Goal: Information Seeking & Learning: Learn about a topic

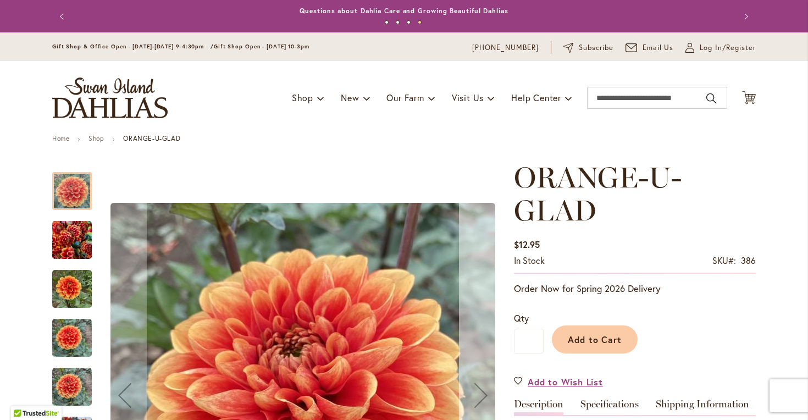
scroll to position [136, 0]
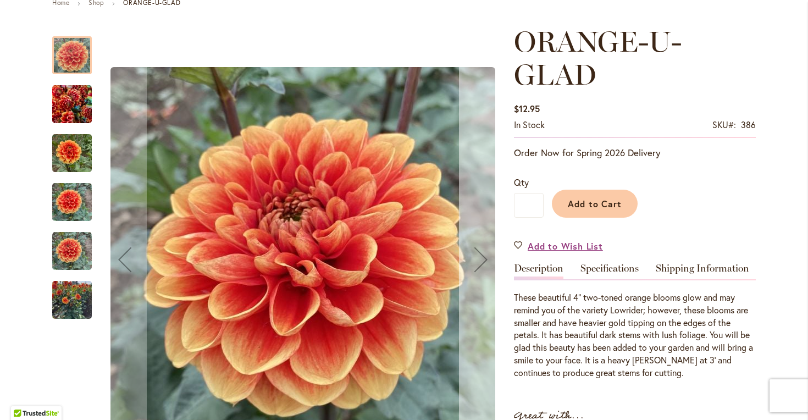
click at [484, 262] on div "Next" at bounding box center [481, 259] width 44 height 44
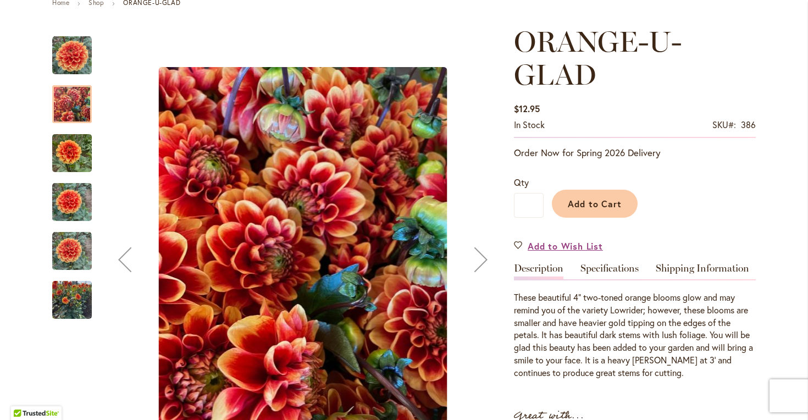
click at [484, 262] on div "Next" at bounding box center [481, 259] width 44 height 44
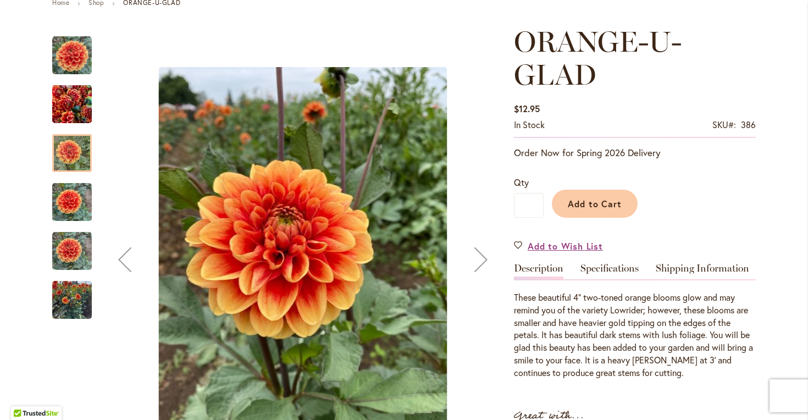
click at [486, 261] on div "Next" at bounding box center [481, 259] width 44 height 44
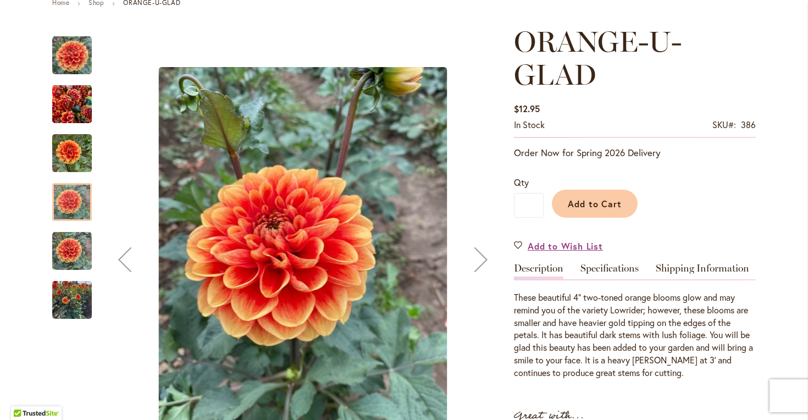
click at [486, 261] on div "Next" at bounding box center [481, 259] width 44 height 44
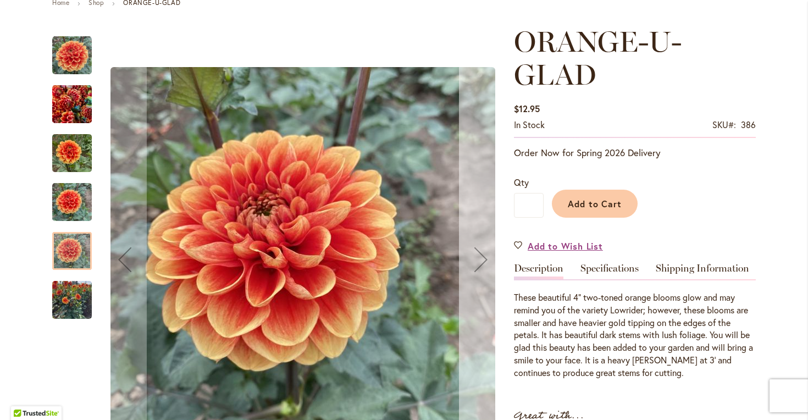
click at [485, 262] on div "Next" at bounding box center [481, 259] width 44 height 44
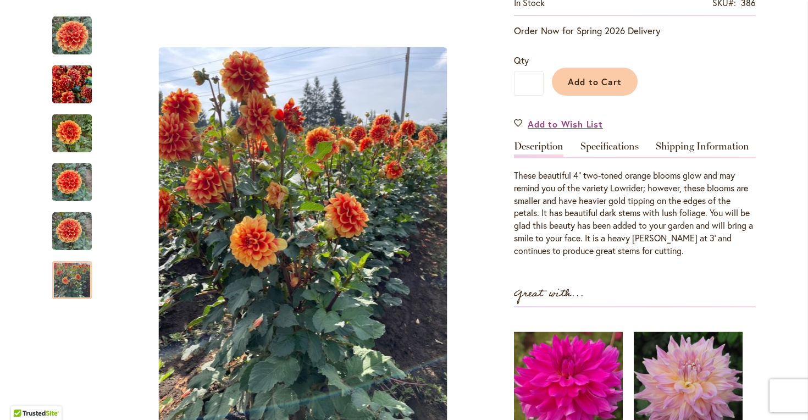
scroll to position [0, 0]
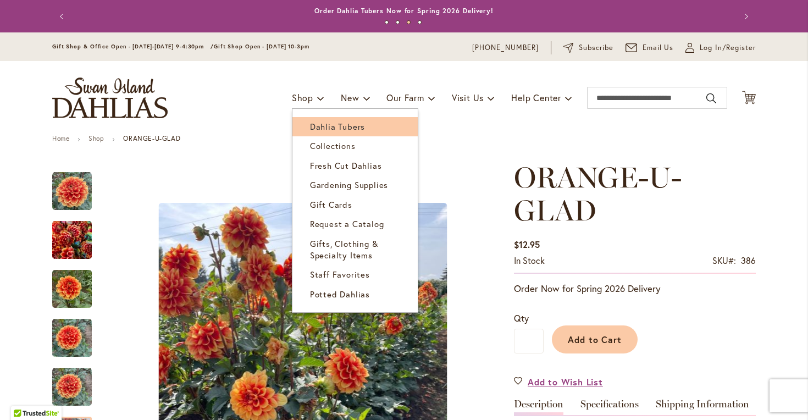
click at [322, 118] on link "Dahlia Tubers" at bounding box center [354, 126] width 125 height 19
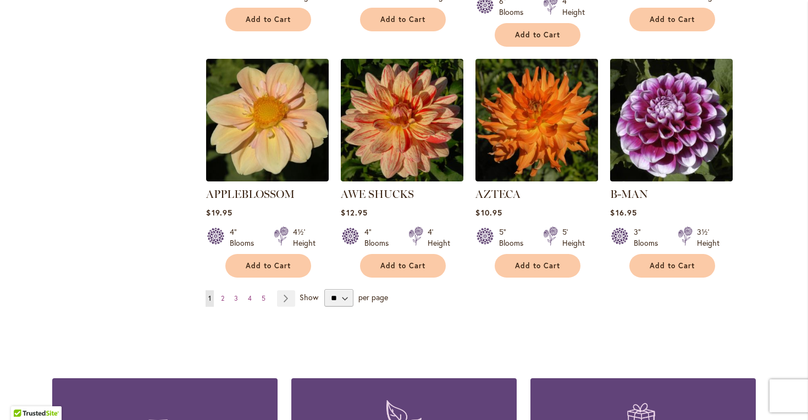
scroll to position [926, 0]
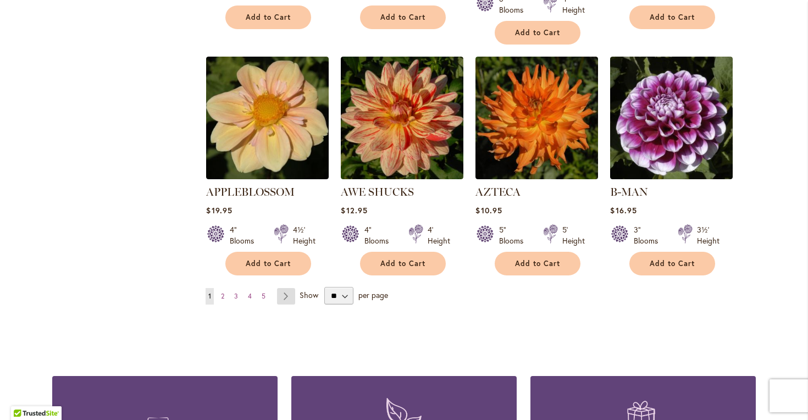
click at [289, 288] on link "Page Next" at bounding box center [286, 296] width 18 height 16
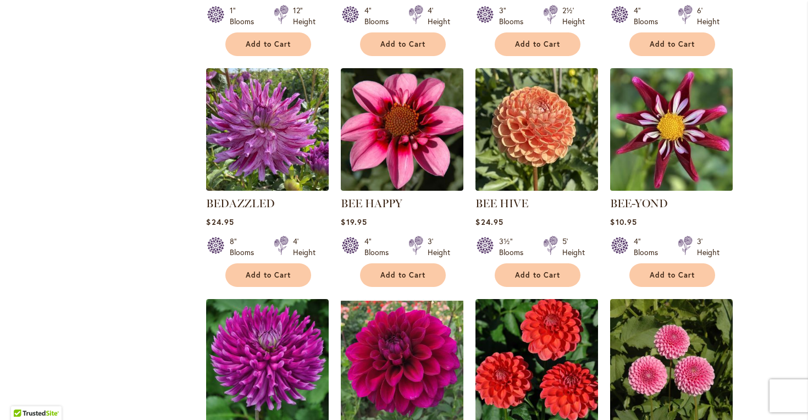
scroll to position [820, 0]
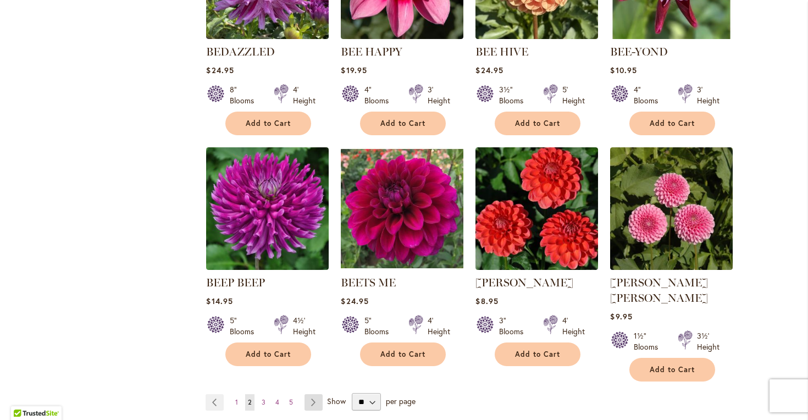
click at [317, 394] on link "Page Next" at bounding box center [314, 402] width 18 height 16
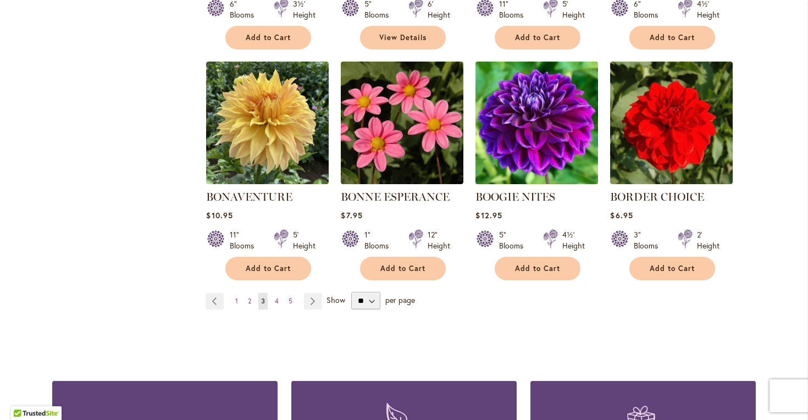
scroll to position [905, 0]
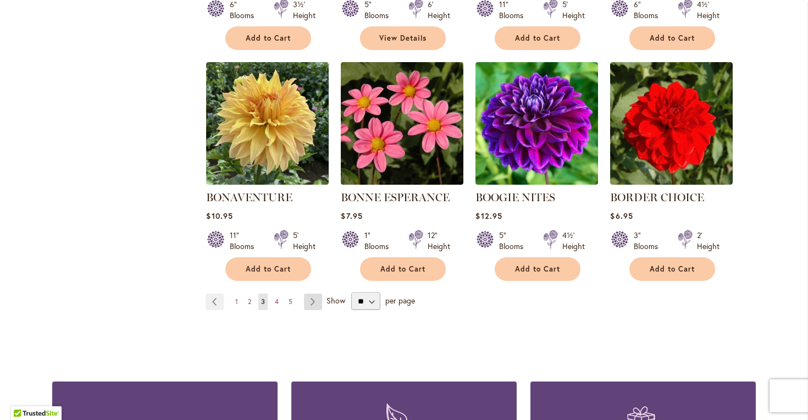
click at [312, 297] on link "Page Next" at bounding box center [313, 302] width 18 height 16
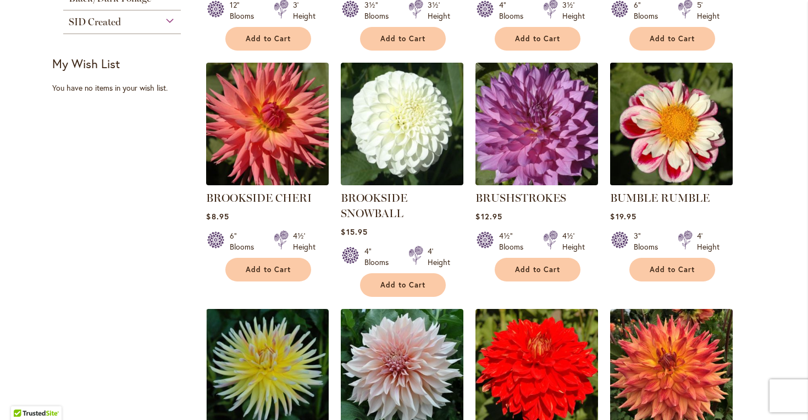
scroll to position [444, 0]
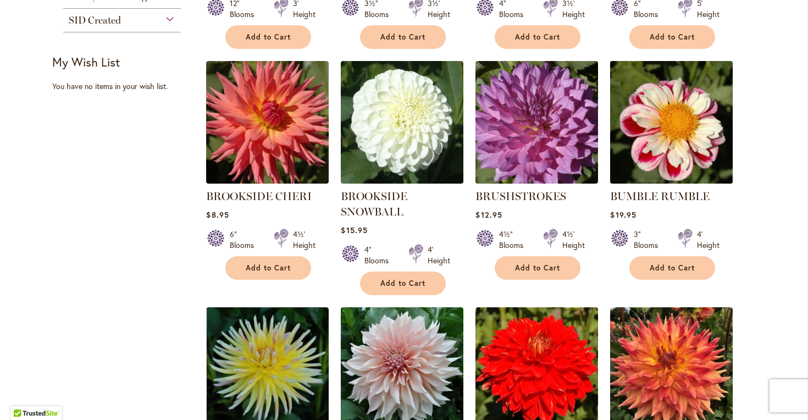
click at [670, 125] on img at bounding box center [671, 122] width 129 height 129
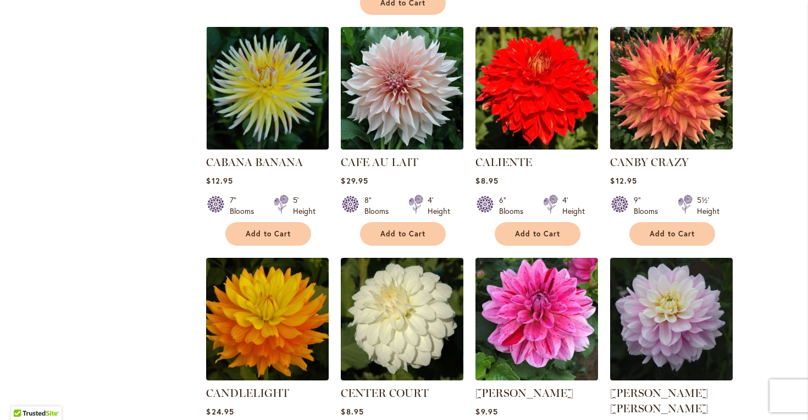
scroll to position [877, 0]
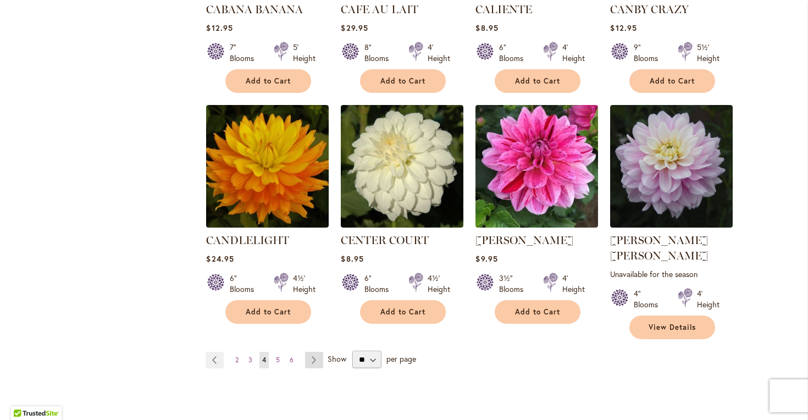
click at [313, 352] on link "Page Next" at bounding box center [314, 360] width 18 height 16
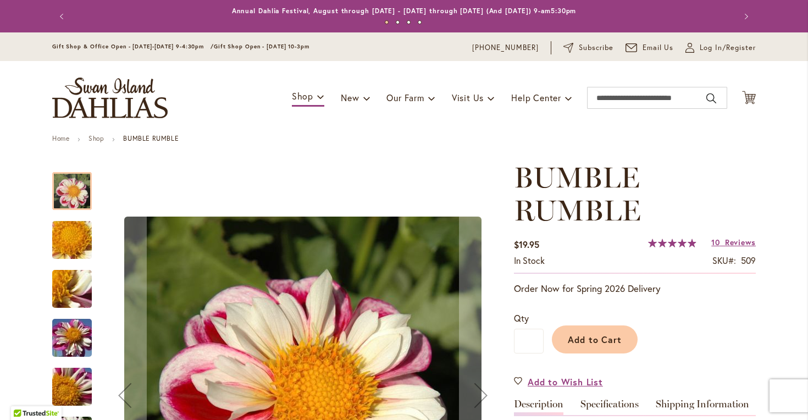
scroll to position [126, 0]
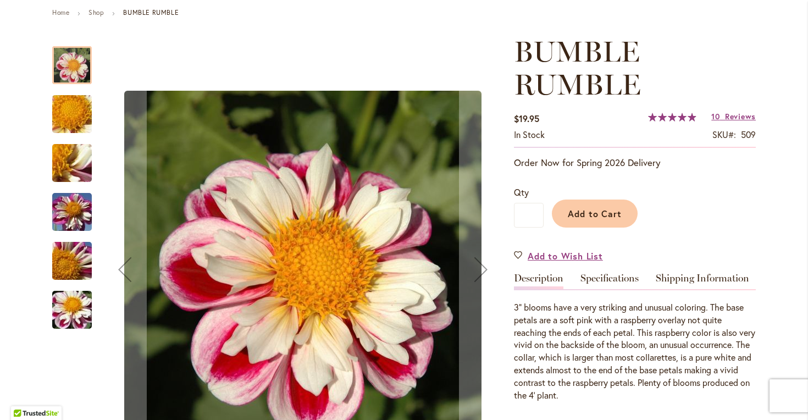
click at [83, 121] on img "BUMBLE RUMBLE" at bounding box center [71, 114] width 79 height 59
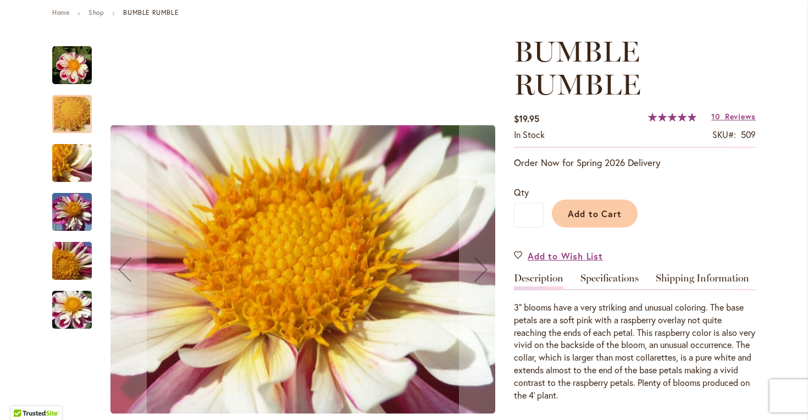
click at [76, 162] on img "BUMBLE RUMBLE" at bounding box center [71, 163] width 79 height 59
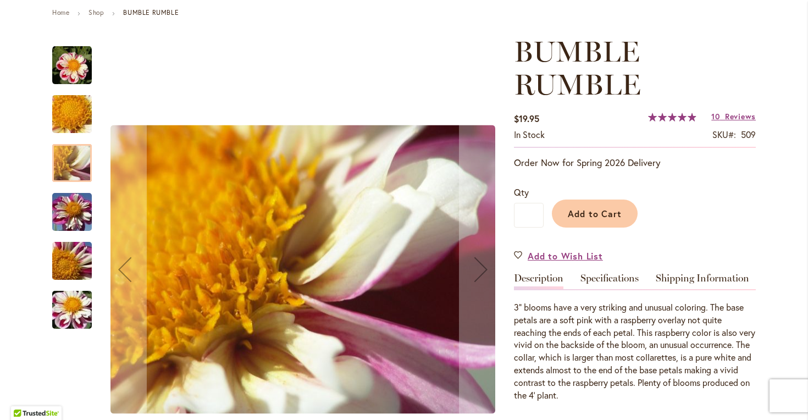
click at [73, 189] on div "BUMBLE RUMBLE" at bounding box center [77, 206] width 51 height 49
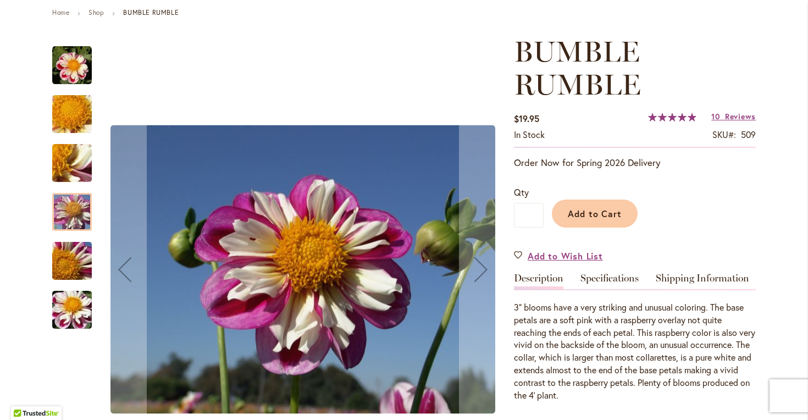
click at [70, 245] on img "BUMBLE RUMBLE" at bounding box center [71, 260] width 79 height 59
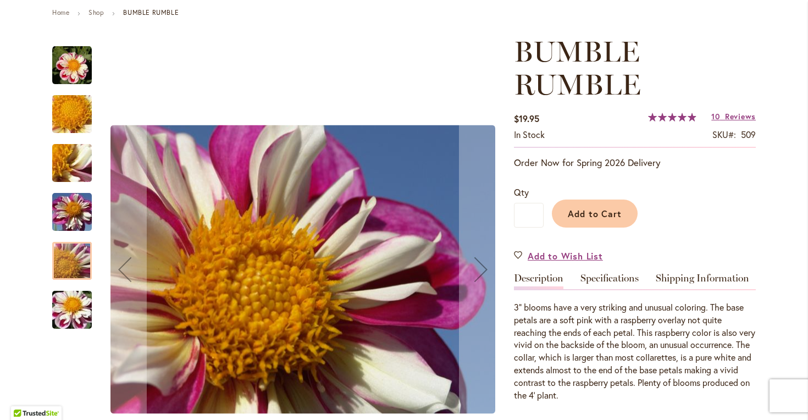
click at [69, 312] on img "BUMBLE RUMBLE" at bounding box center [71, 309] width 79 height 59
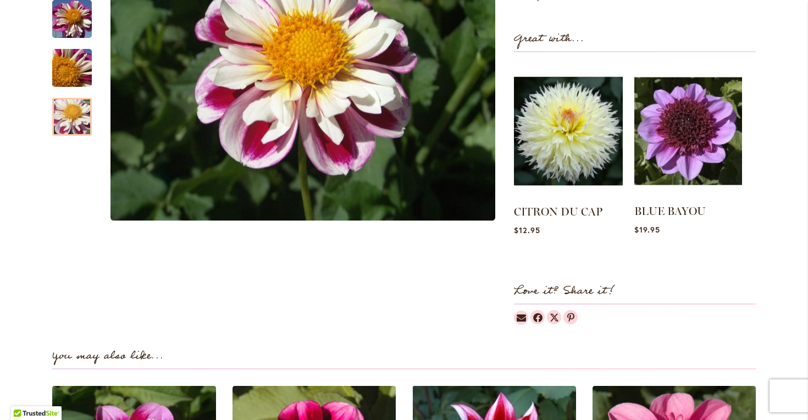
scroll to position [822, 0]
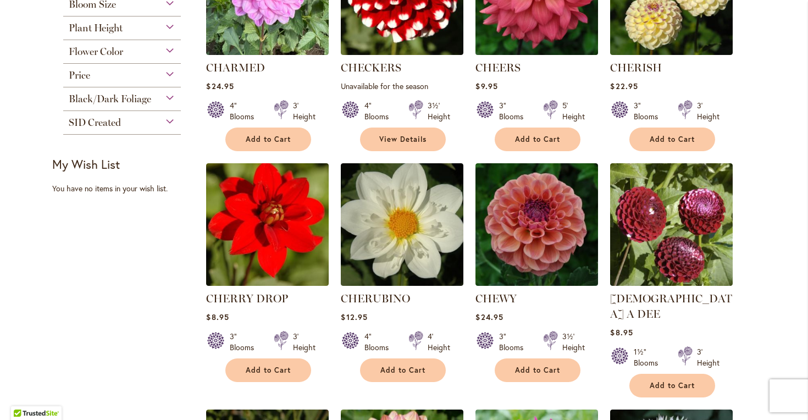
scroll to position [381, 0]
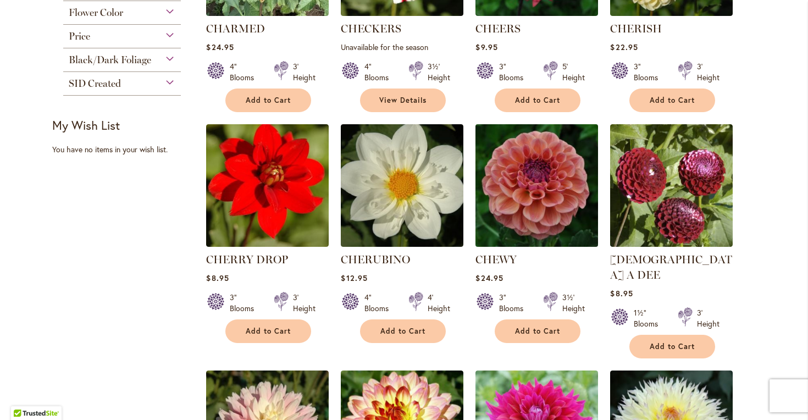
click at [516, 226] on img at bounding box center [537, 185] width 129 height 129
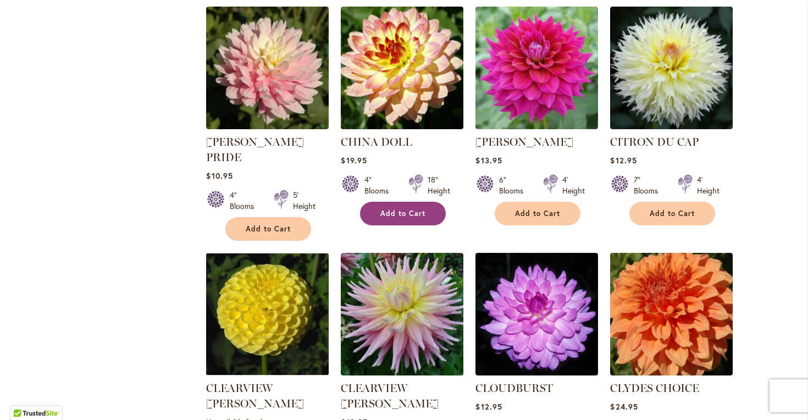
scroll to position [844, 0]
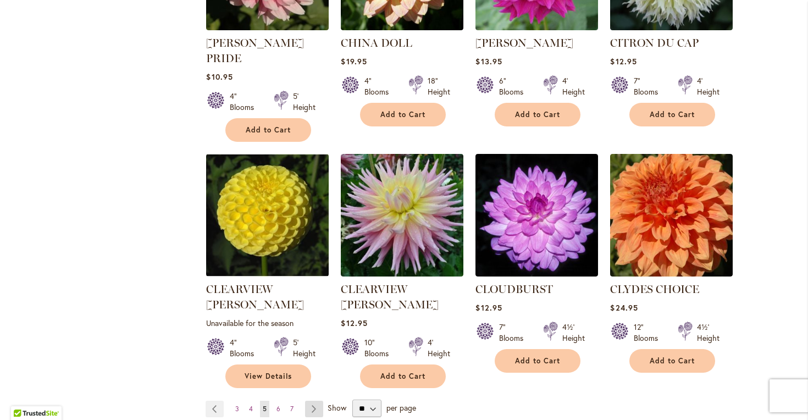
click at [318, 401] on link "Page Next" at bounding box center [314, 409] width 18 height 16
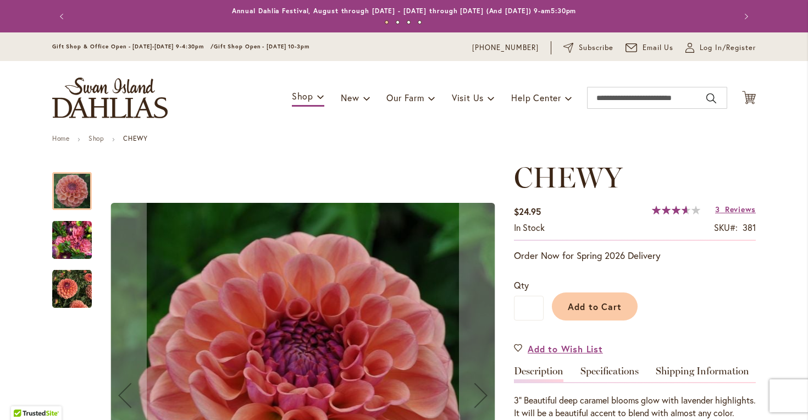
scroll to position [107, 0]
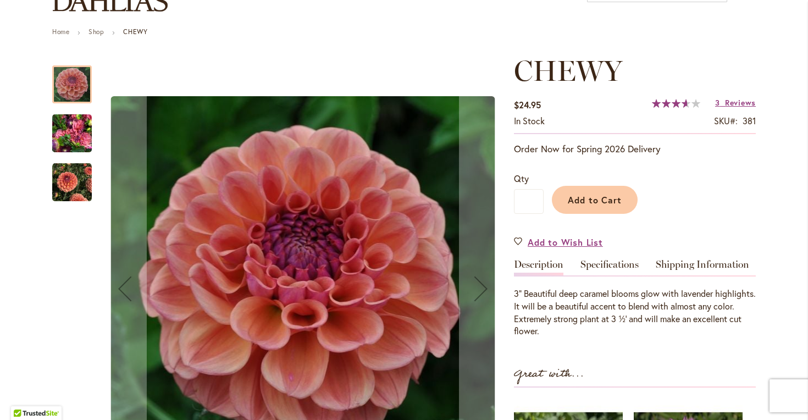
click at [73, 137] on img "CHEWY" at bounding box center [72, 133] width 40 height 53
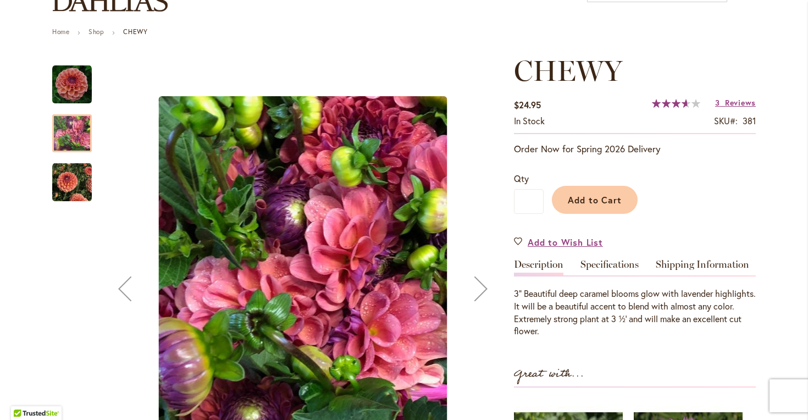
click at [62, 178] on img "CHEWY" at bounding box center [72, 183] width 40 height 40
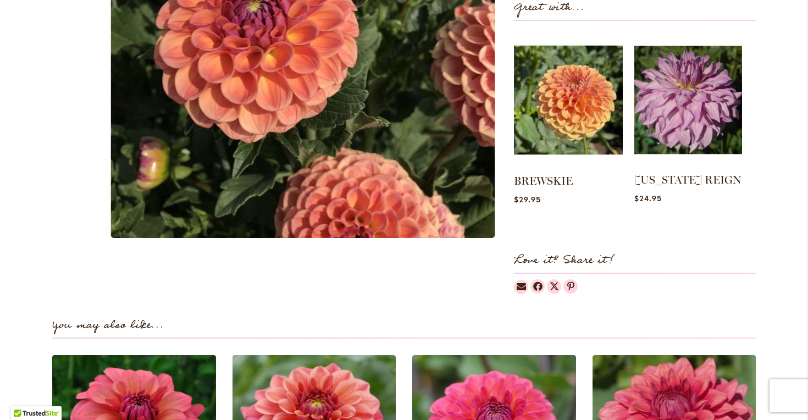
scroll to position [467, 0]
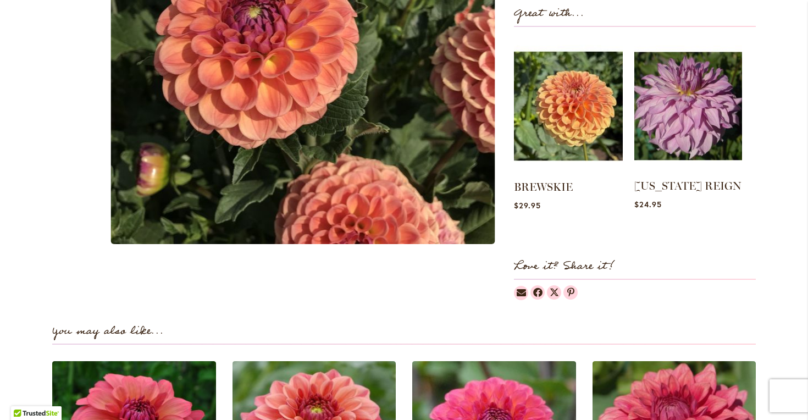
click at [695, 82] on img at bounding box center [688, 105] width 108 height 135
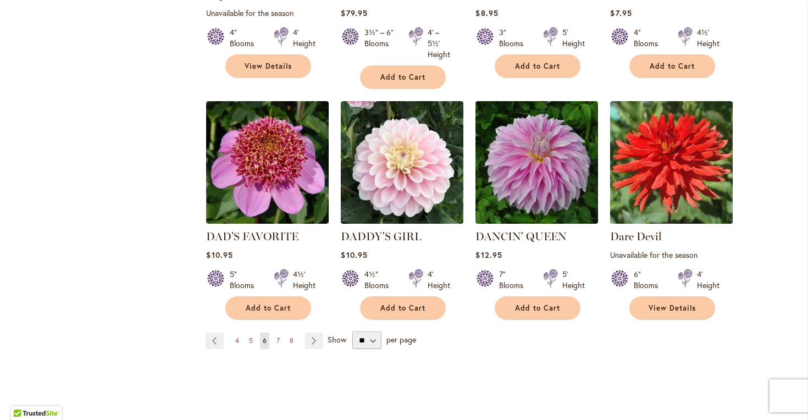
scroll to position [893, 0]
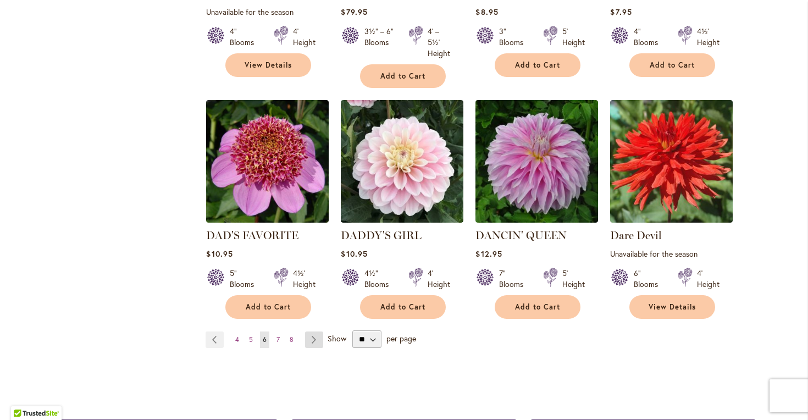
click at [313, 342] on link "Page Next" at bounding box center [314, 339] width 18 height 16
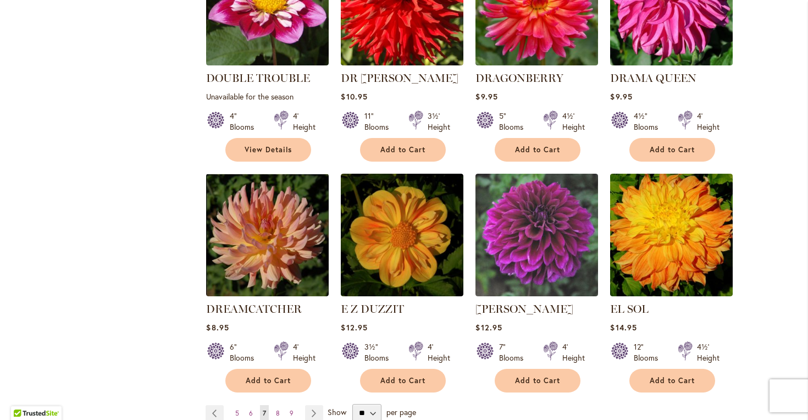
scroll to position [848, 0]
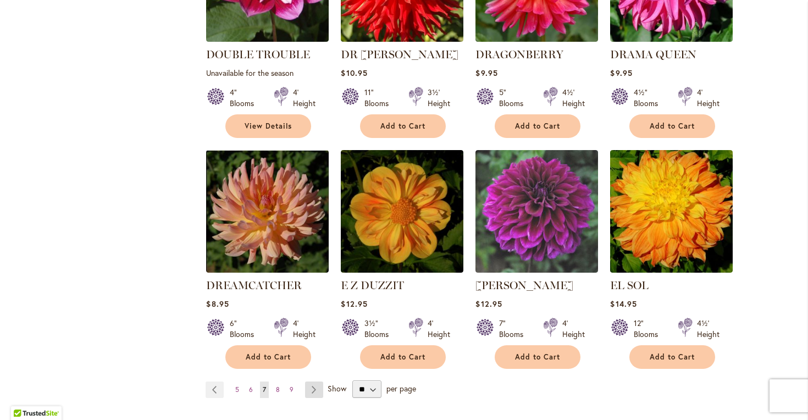
click at [313, 381] on link "Page Next" at bounding box center [314, 389] width 18 height 16
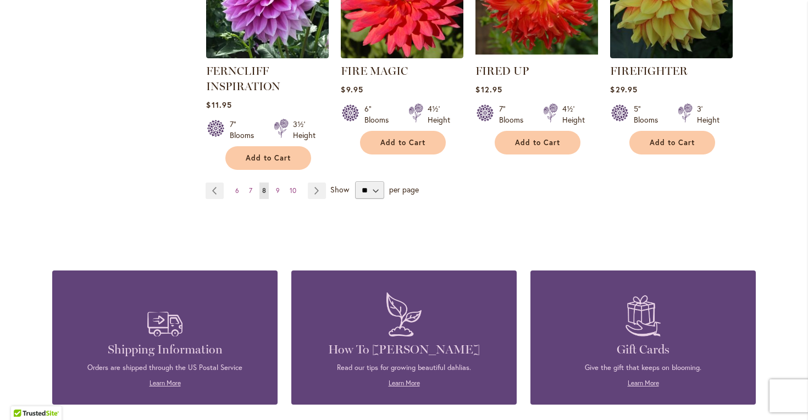
scroll to position [1066, 0]
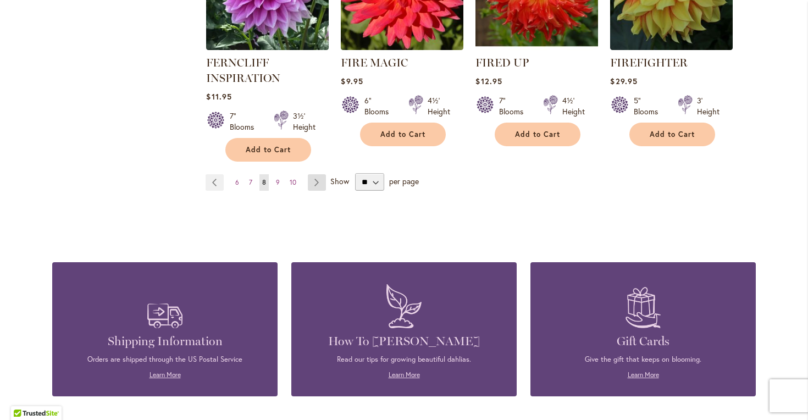
click at [318, 180] on link "Page Next" at bounding box center [317, 182] width 18 height 16
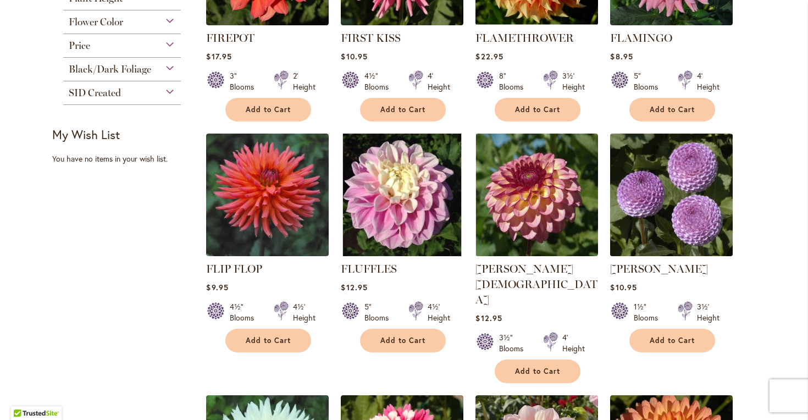
scroll to position [372, 0]
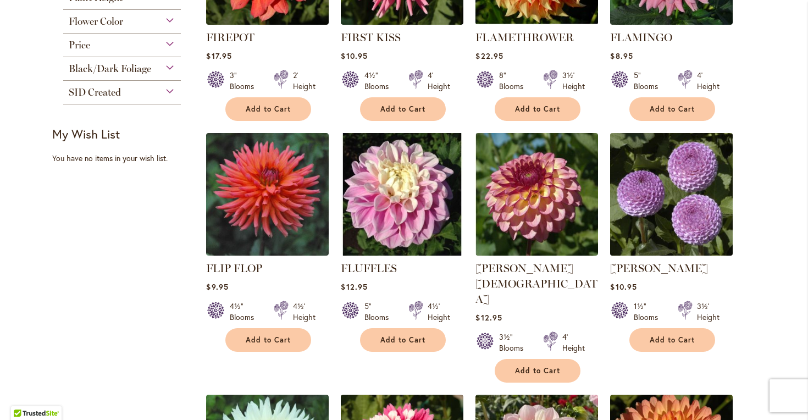
click at [678, 196] on img at bounding box center [671, 194] width 129 height 129
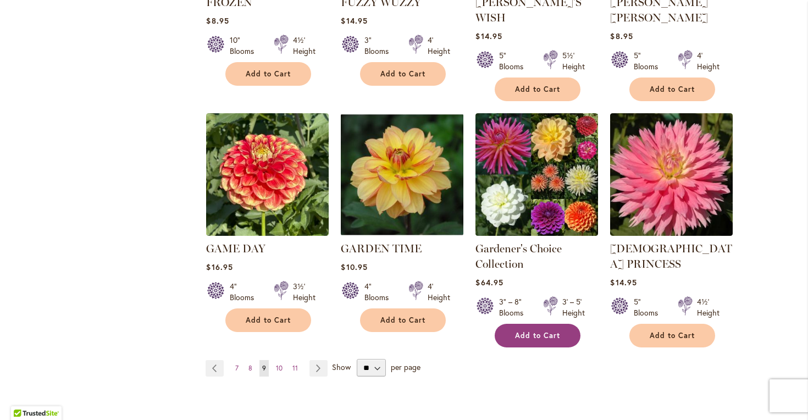
scroll to position [901, 0]
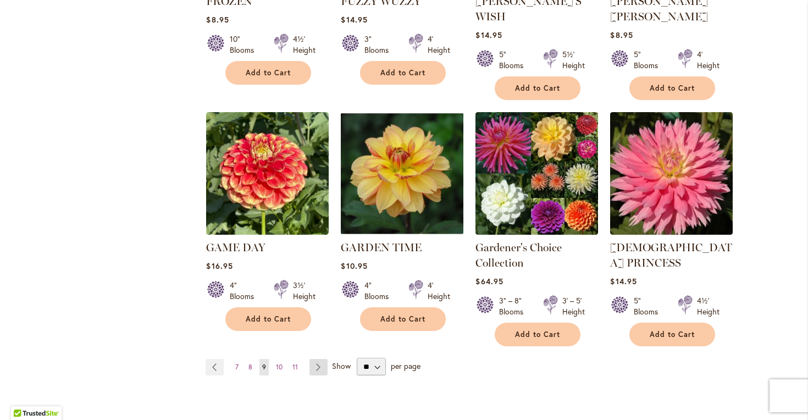
click at [319, 359] on link "Page Next" at bounding box center [318, 367] width 18 height 16
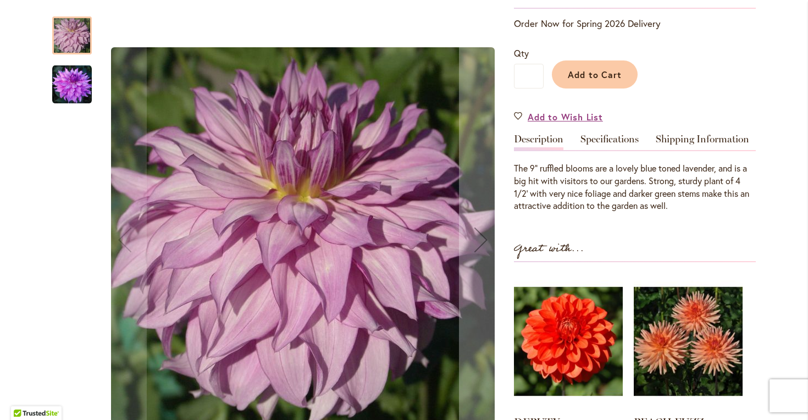
scroll to position [265, 0]
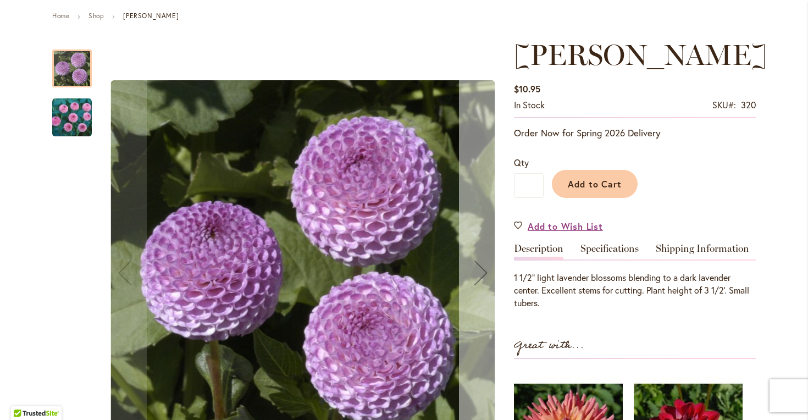
scroll to position [124, 0]
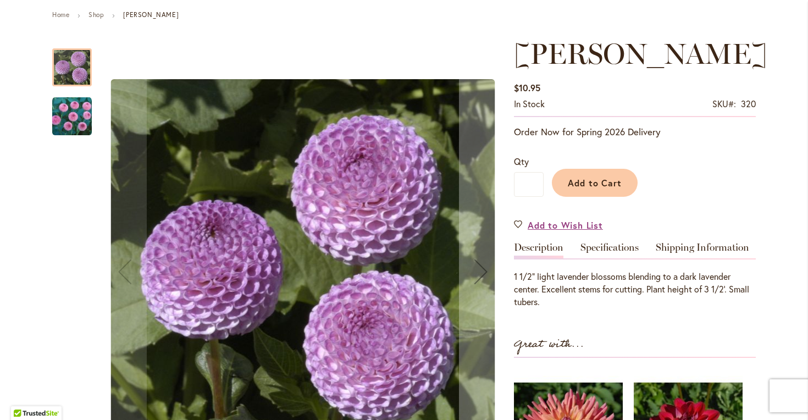
click at [65, 107] on img "FRANK HOLMES" at bounding box center [72, 117] width 40 height 40
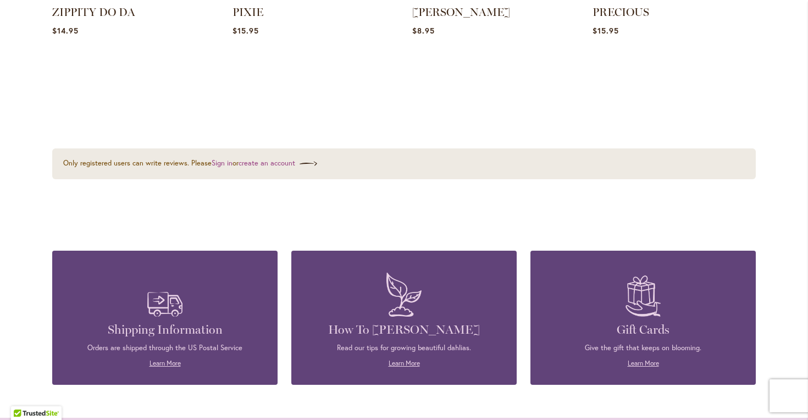
scroll to position [1015, 0]
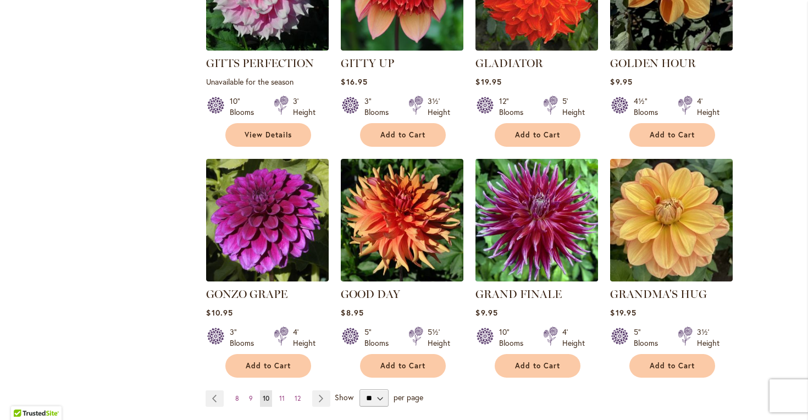
scroll to position [828, 0]
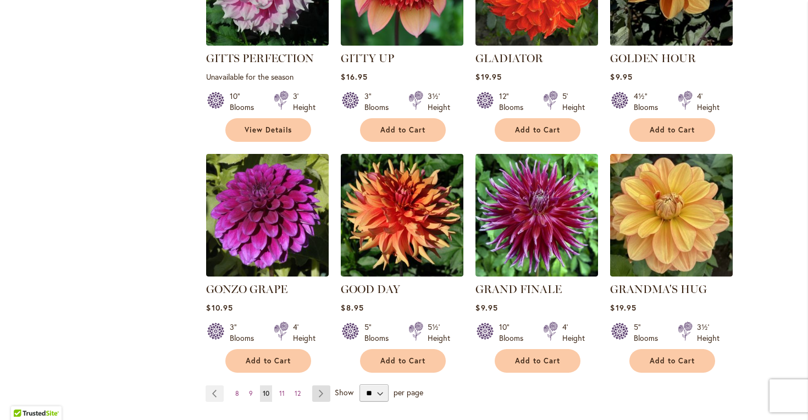
click at [318, 385] on link "Page Next" at bounding box center [321, 393] width 18 height 16
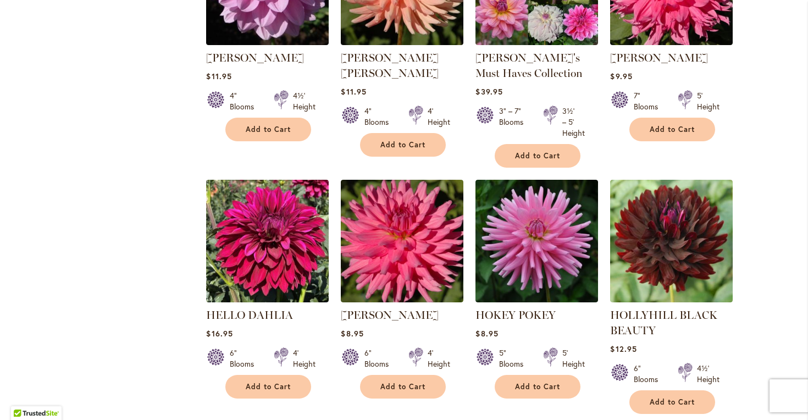
scroll to position [967, 0]
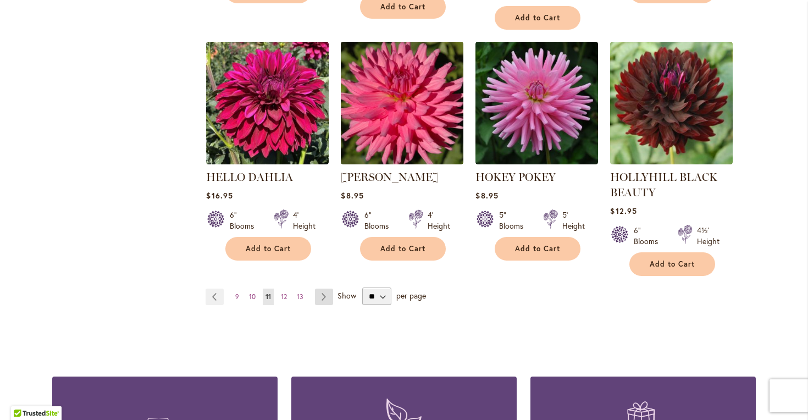
click at [328, 295] on link "Page Next" at bounding box center [324, 297] width 18 height 16
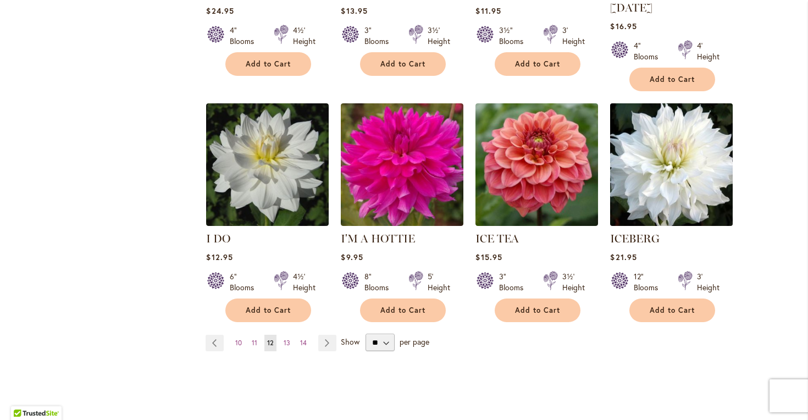
scroll to position [881, 0]
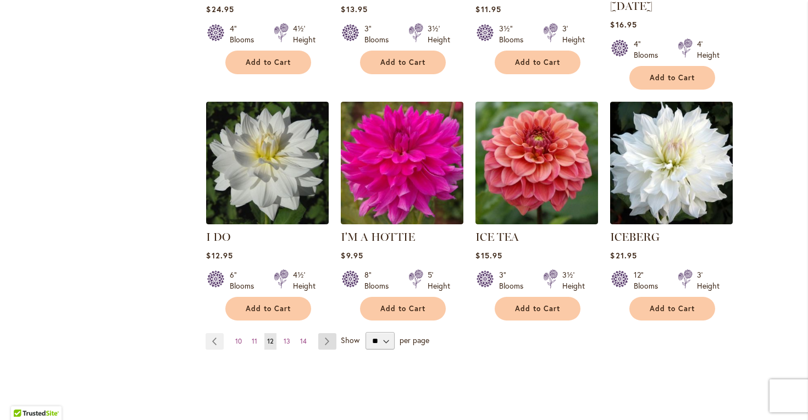
click at [327, 333] on link "Page Next" at bounding box center [327, 341] width 18 height 16
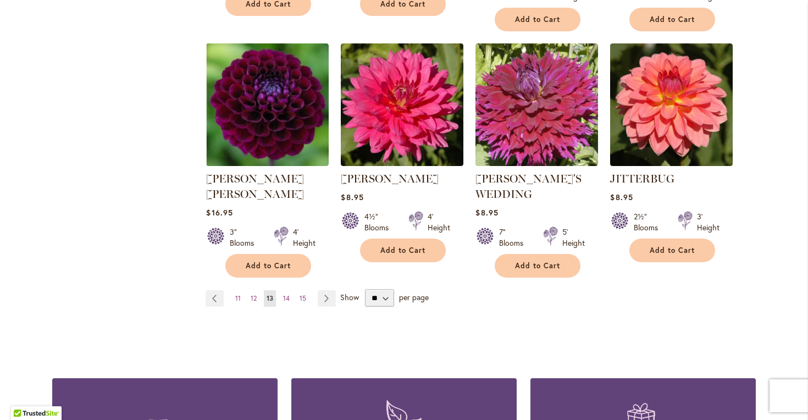
scroll to position [952, 0]
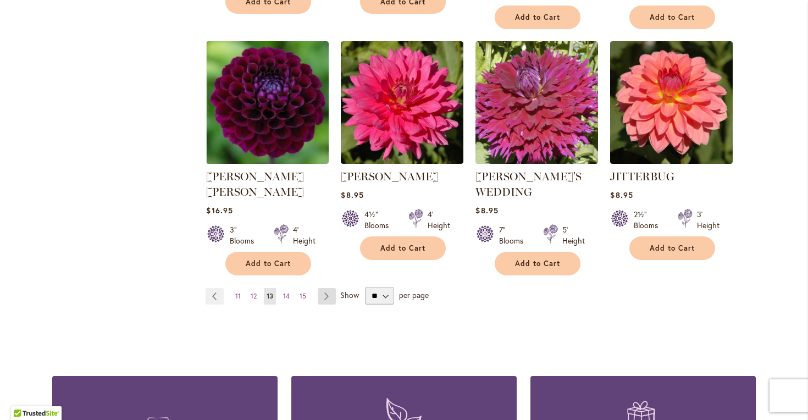
click at [327, 288] on link "Page Next" at bounding box center [327, 296] width 18 height 16
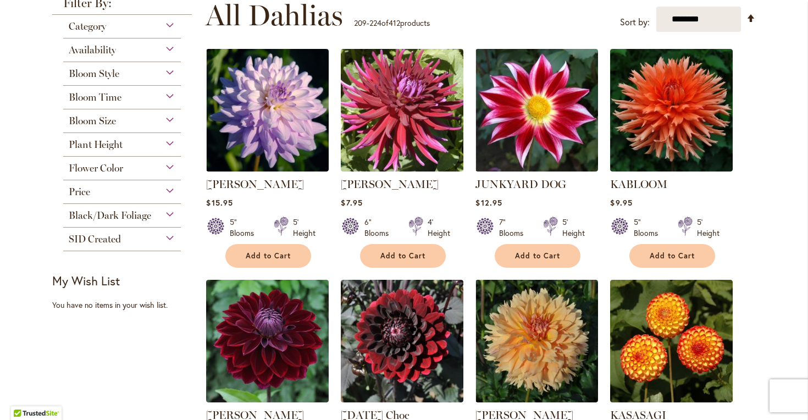
scroll to position [227, 0]
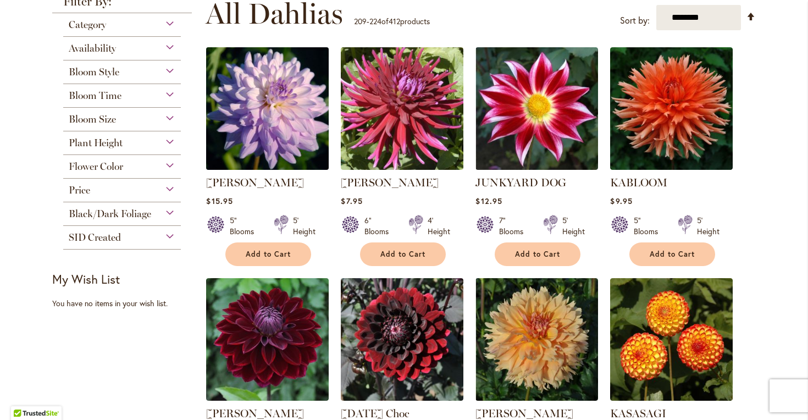
click at [285, 102] on img at bounding box center [267, 109] width 129 height 129
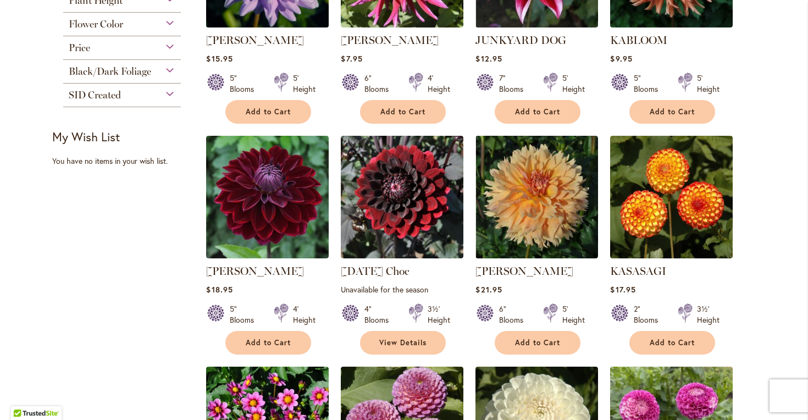
scroll to position [371, 0]
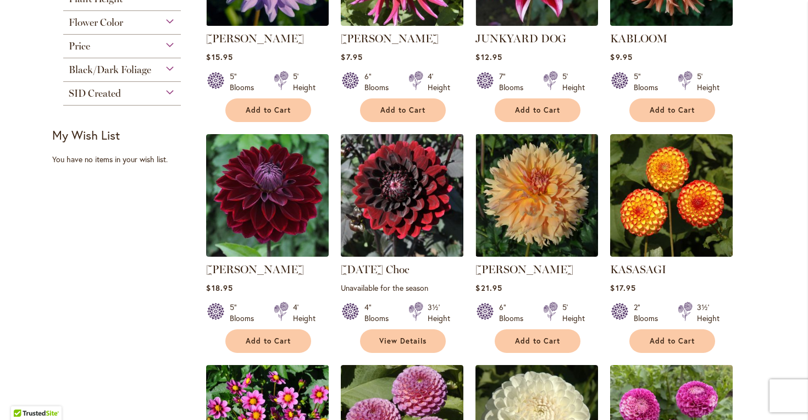
click at [451, 171] on img at bounding box center [402, 195] width 129 height 129
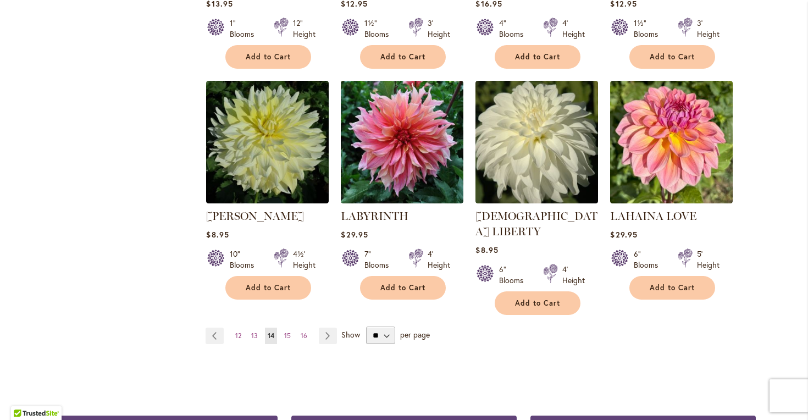
scroll to position [945, 0]
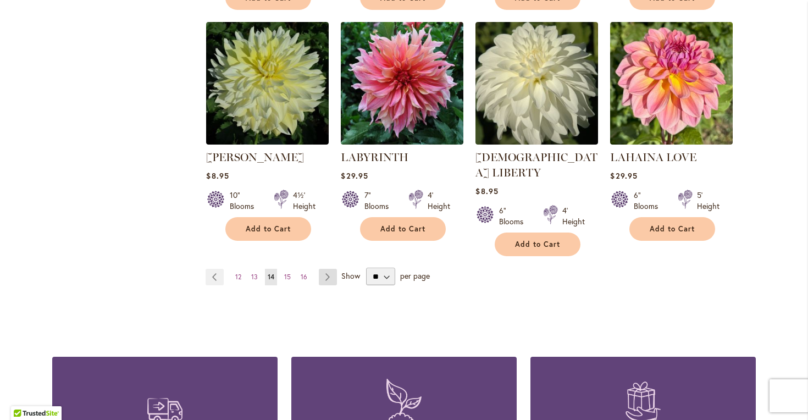
click at [329, 269] on link "Page Next" at bounding box center [328, 277] width 18 height 16
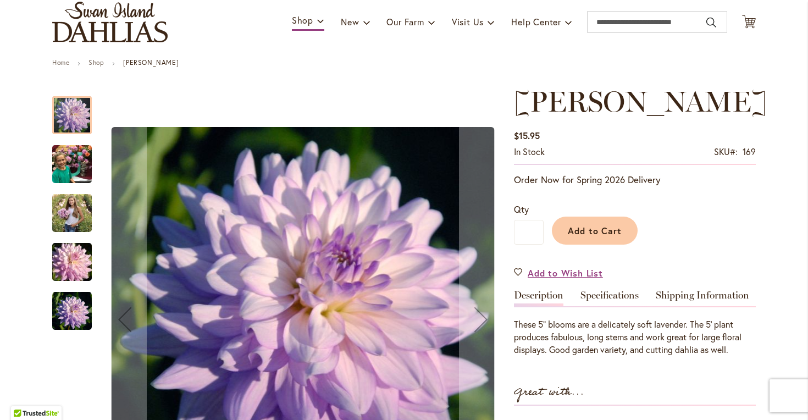
scroll to position [97, 0]
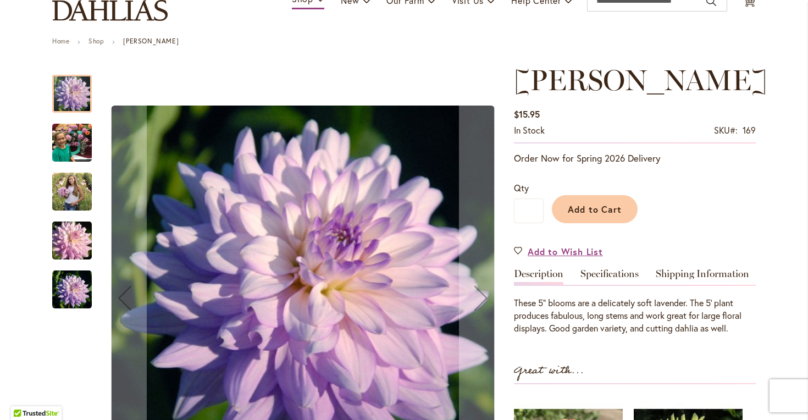
click at [66, 140] on img "JORDAN NICOLE" at bounding box center [72, 143] width 40 height 53
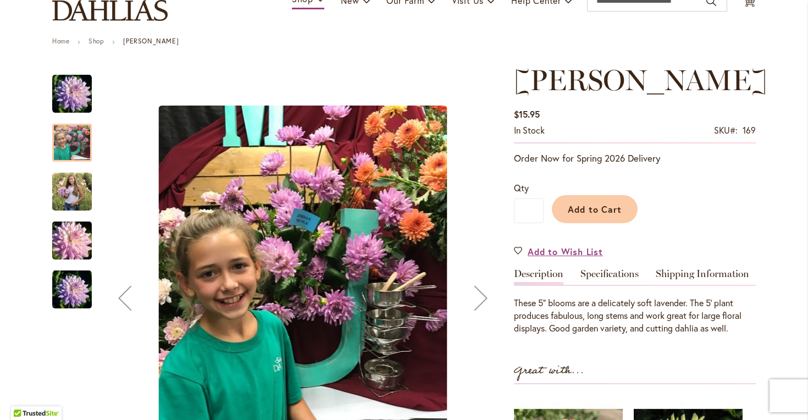
click at [66, 193] on img "JORDAN NICOLE" at bounding box center [72, 191] width 40 height 49
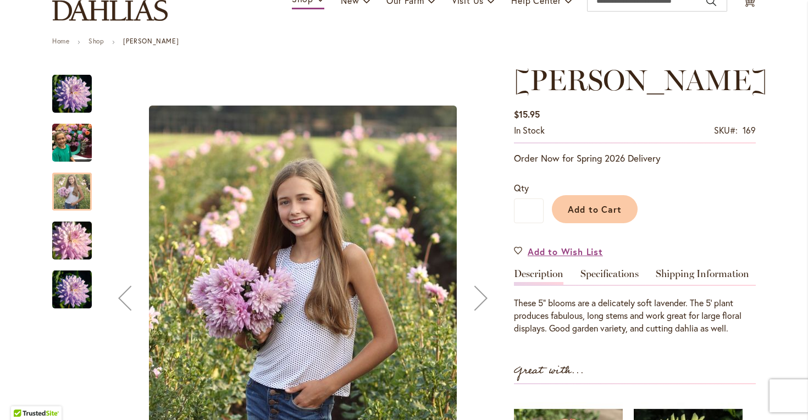
click at [67, 260] on div "JORDAN NICOLE" at bounding box center [72, 283] width 40 height 49
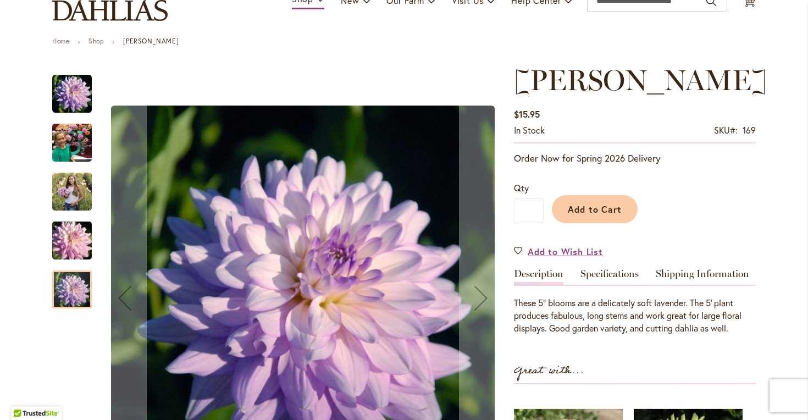
click at [74, 298] on div at bounding box center [72, 289] width 40 height 38
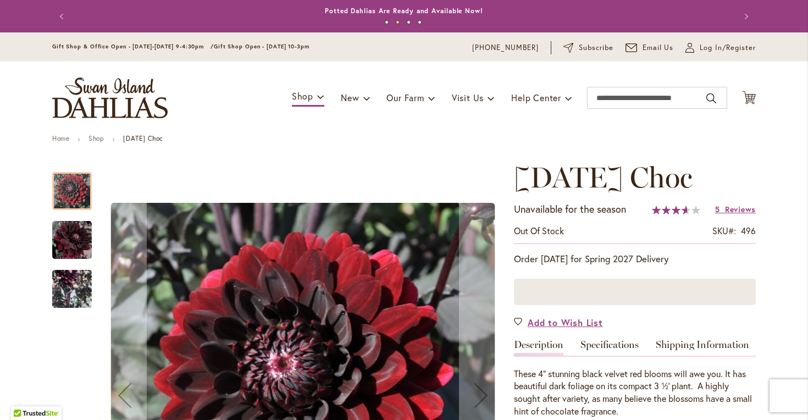
click at [69, 250] on img "Karma Choc" at bounding box center [72, 240] width 40 height 41
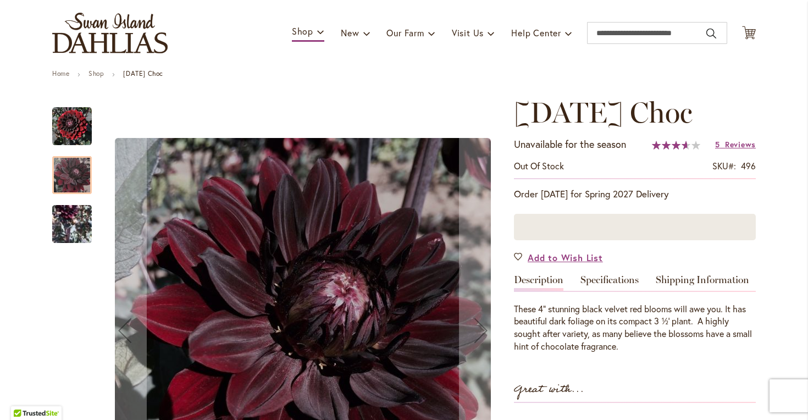
scroll to position [74, 0]
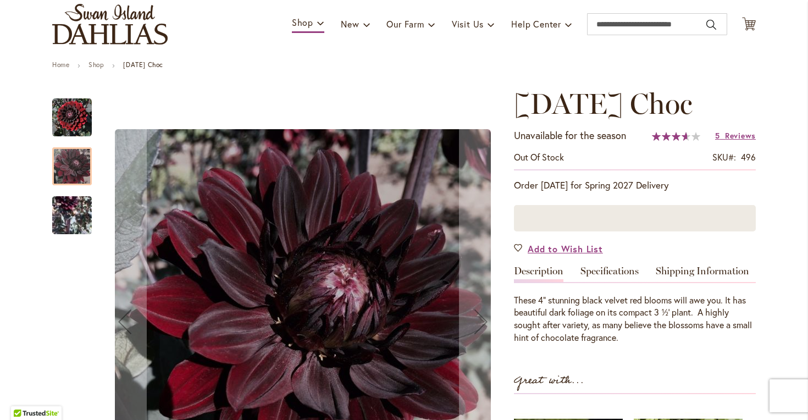
click at [72, 205] on img "Karma Choc" at bounding box center [72, 215] width 40 height 80
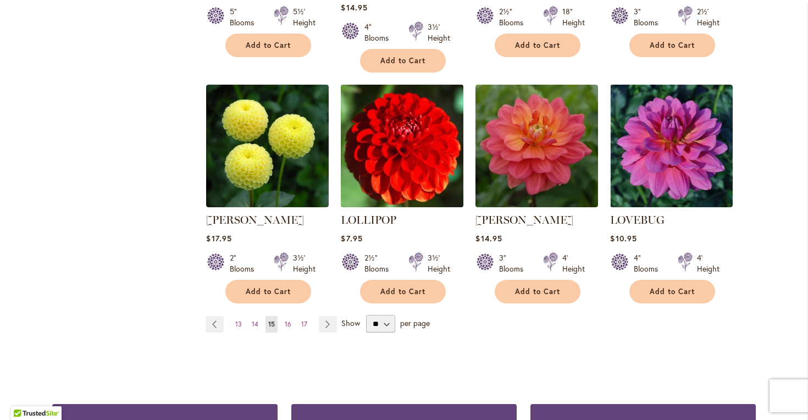
scroll to position [929, 0]
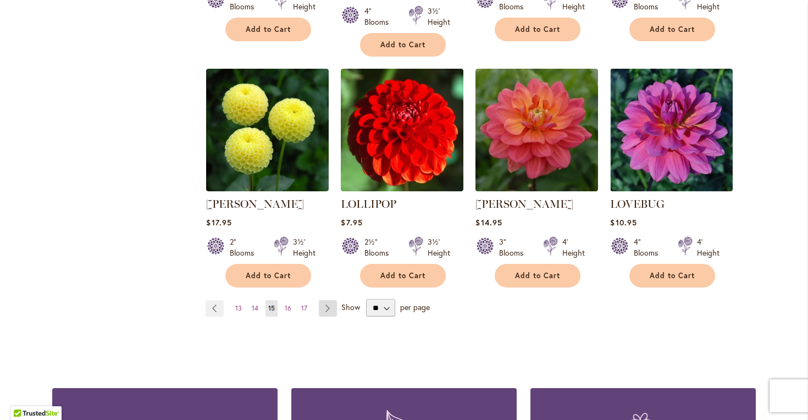
click at [329, 300] on link "Page Next" at bounding box center [328, 308] width 18 height 16
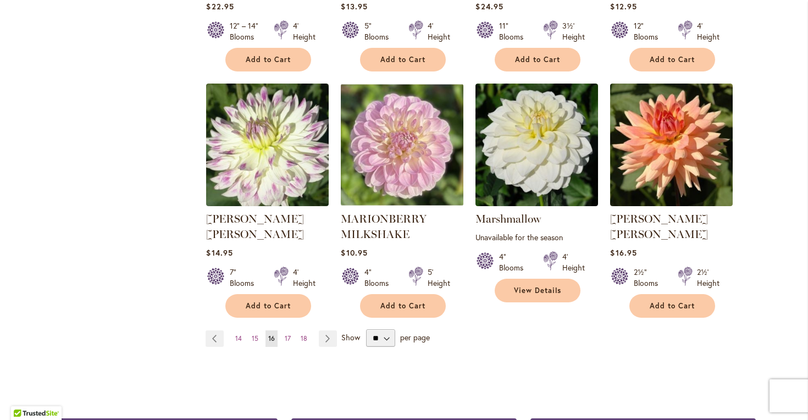
scroll to position [899, 0]
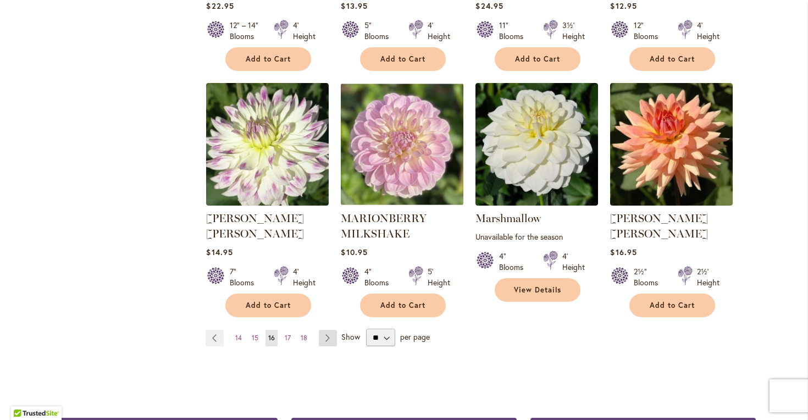
click at [324, 330] on link "Page Next" at bounding box center [328, 338] width 18 height 16
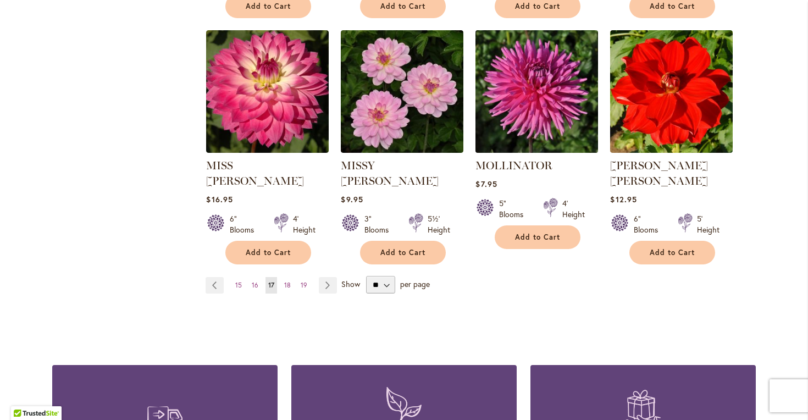
scroll to position [953, 0]
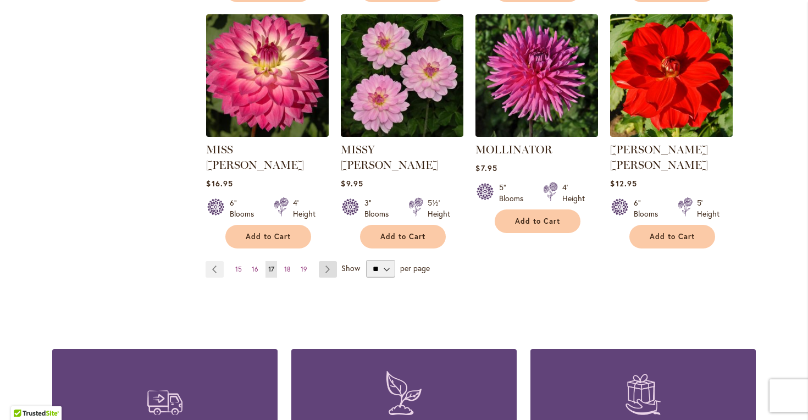
click at [320, 261] on link "Page Next" at bounding box center [328, 269] width 18 height 16
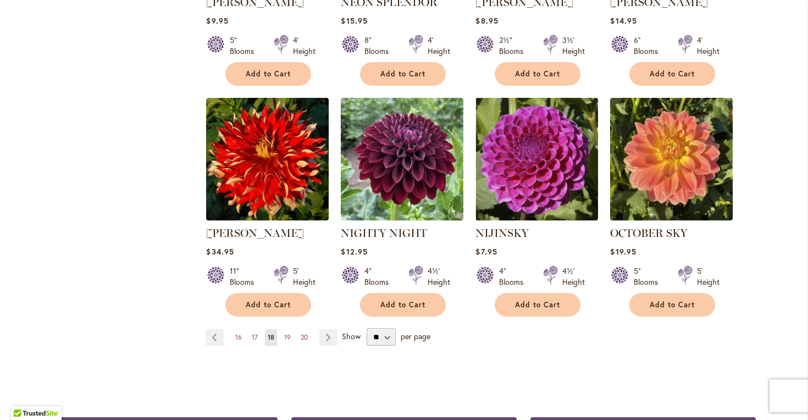
scroll to position [886, 0]
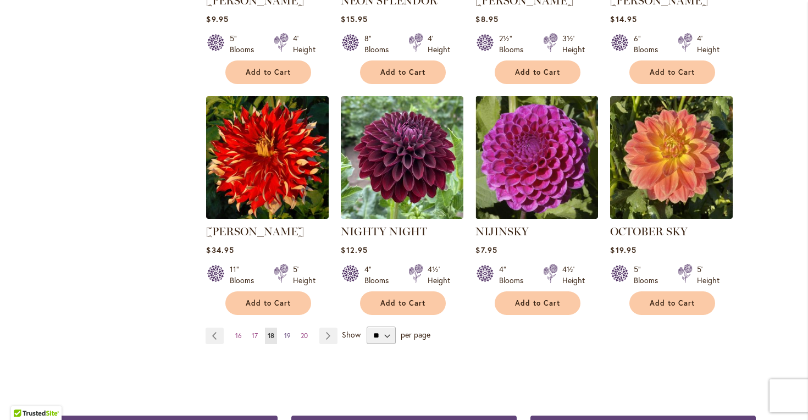
click at [285, 331] on span "19" at bounding box center [287, 335] width 7 height 8
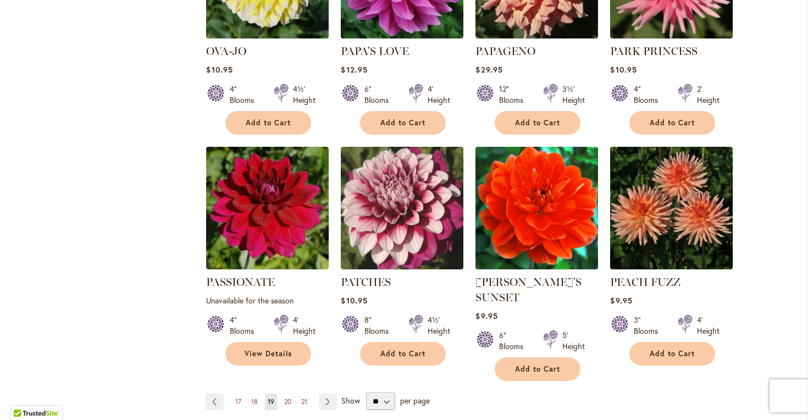
scroll to position [844, 0]
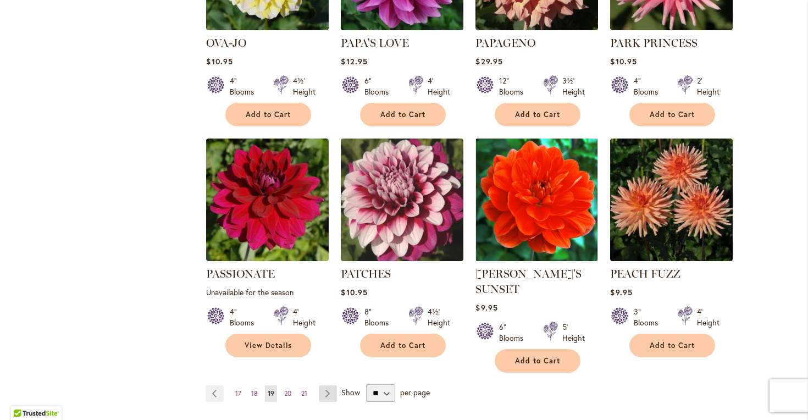
click at [321, 385] on link "Page Next" at bounding box center [328, 393] width 18 height 16
